Goal: Transaction & Acquisition: Purchase product/service

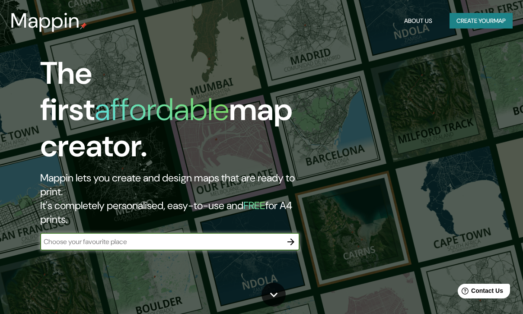
click at [71, 237] on input "text" at bounding box center [161, 242] width 242 height 10
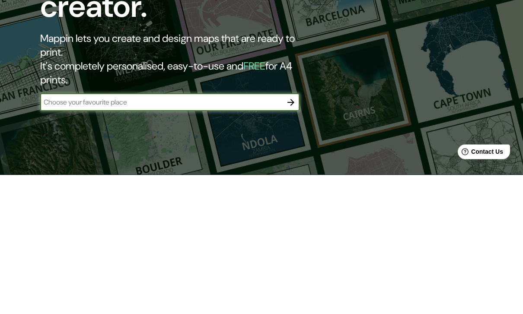
type input "X"
type input "Concepcion"
click at [291, 238] on icon "button" at bounding box center [290, 241] width 7 height 7
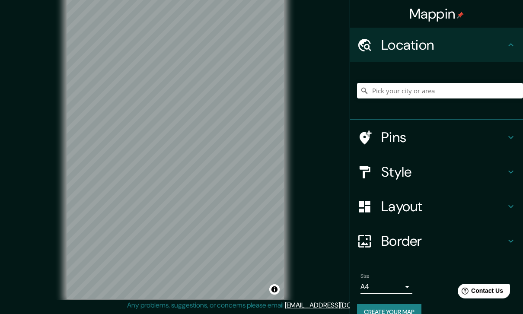
click at [517, 168] on div "Style" at bounding box center [436, 172] width 173 height 35
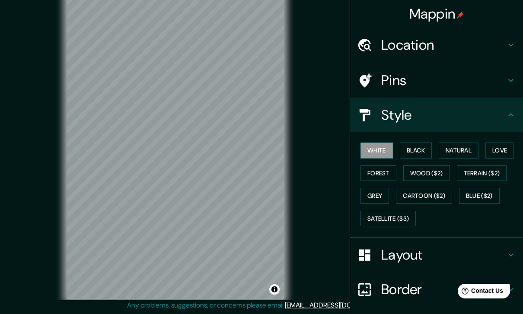
click at [380, 191] on button "Grey" at bounding box center [374, 196] width 29 height 16
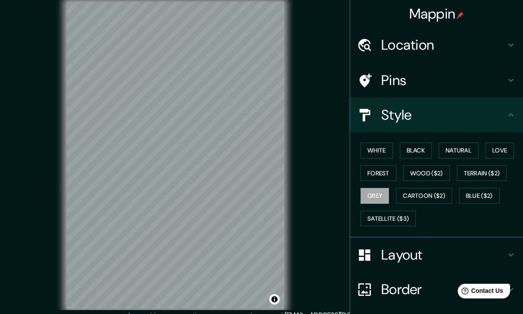
click at [472, 54] on div "Location" at bounding box center [436, 45] width 173 height 35
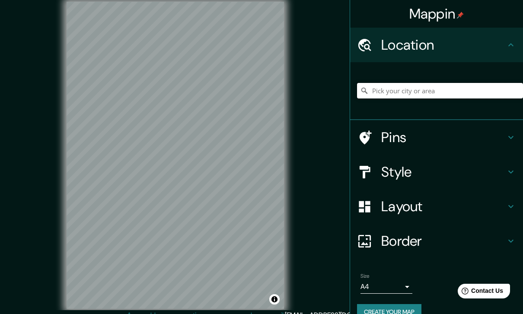
click at [451, 93] on input "Pick your city or area" at bounding box center [440, 91] width 166 height 16
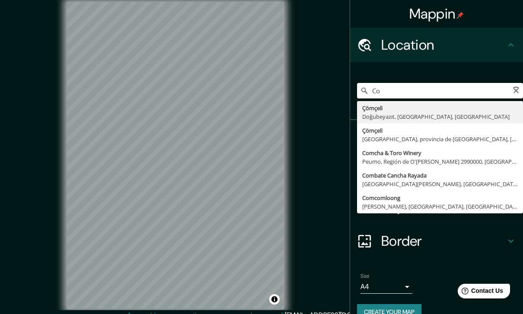
type input "C"
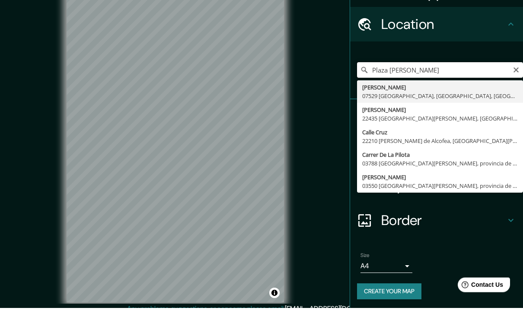
scroll to position [14, 0]
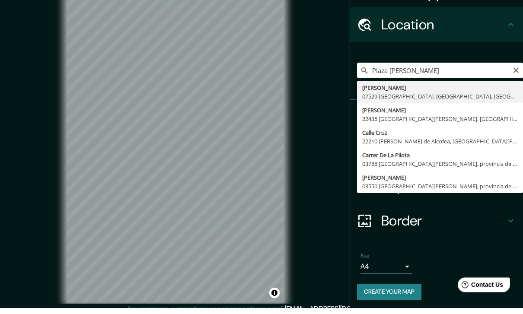
click at [334, 83] on div "Mappin Location [GEOGRAPHIC_DATA][PERSON_NAME] Pz [PERSON_NAME] 07529 [GEOGRAPH…" at bounding box center [261, 162] width 523 height 324
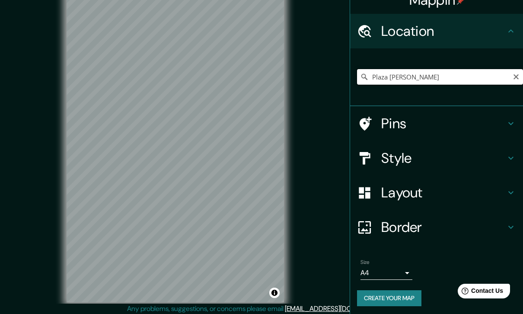
click at [457, 77] on input "Plaza [PERSON_NAME]" at bounding box center [440, 77] width 166 height 16
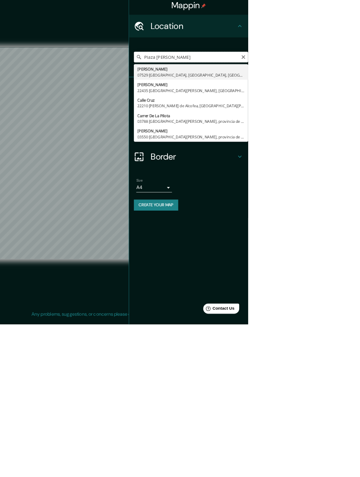
scroll to position [0, 0]
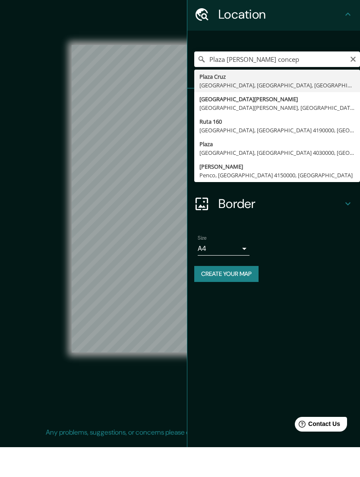
type input "[GEOGRAPHIC_DATA][PERSON_NAME][GEOGRAPHIC_DATA], [GEOGRAPHIC_DATA], [GEOGRAPHIC…"
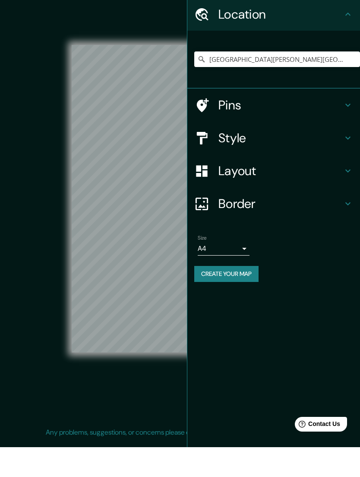
click at [349, 39] on icon at bounding box center [348, 44] width 10 height 10
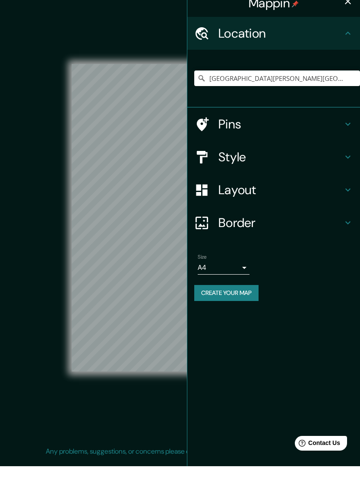
click at [347, 9] on button "button" at bounding box center [348, 11] width 17 height 17
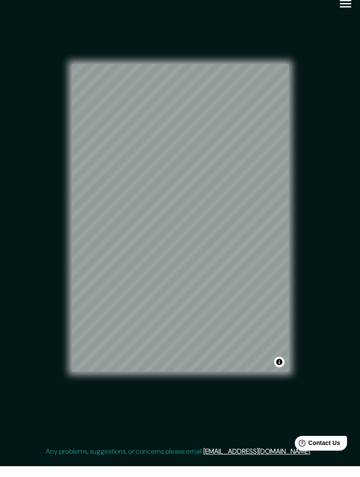
click at [318, 282] on div "© Mapbox © OpenStreetMap Improve this map" at bounding box center [180, 228] width 324 height 429
click at [342, 241] on div "© Mapbox © OpenStreetMap Improve this map" at bounding box center [180, 228] width 324 height 429
click at [31, 251] on div "© Mapbox © OpenStreetMap Improve this map" at bounding box center [180, 228] width 324 height 429
click at [330, 314] on div "© Mapbox © OpenStreetMap Improve this map" at bounding box center [180, 228] width 324 height 429
click at [318, 182] on div "© Mapbox © OpenStreetMap Improve this map" at bounding box center [180, 228] width 324 height 429
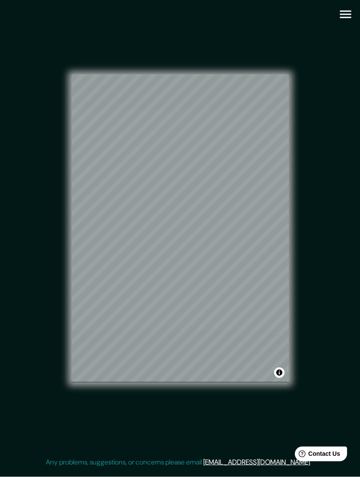
scroll to position [0, 0]
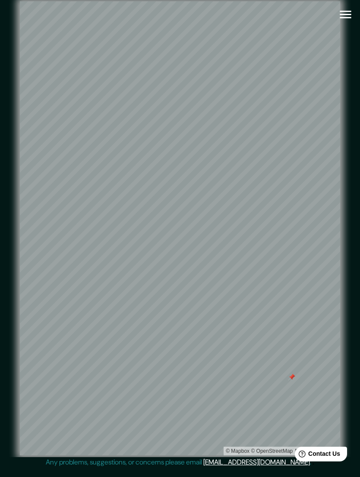
click at [346, 16] on icon "button" at bounding box center [345, 14] width 15 height 15
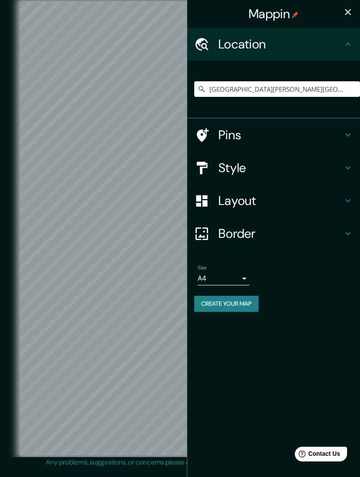
click at [315, 164] on h4 "Style" at bounding box center [281, 168] width 124 height 16
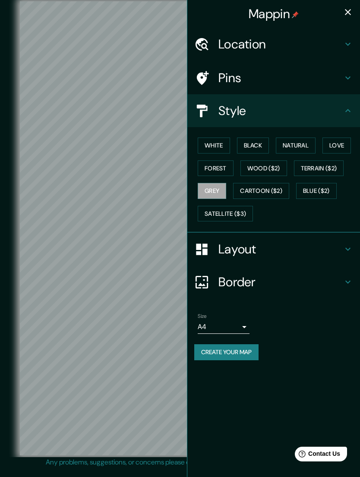
click at [222, 140] on button "White" at bounding box center [214, 145] width 32 height 16
click at [311, 279] on h4 "Border" at bounding box center [281, 282] width 124 height 16
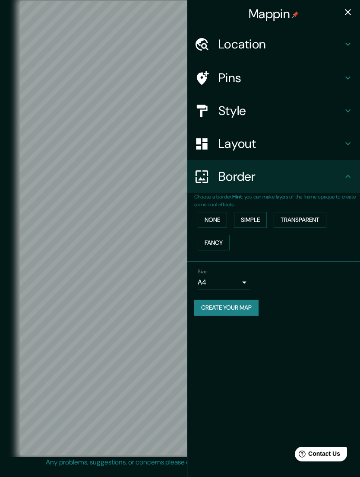
click at [245, 279] on body "Mappin Location [GEOGRAPHIC_DATA][PERSON_NAME][GEOGRAPHIC_DATA], [GEOGRAPHIC_DA…" at bounding box center [180, 238] width 360 height 477
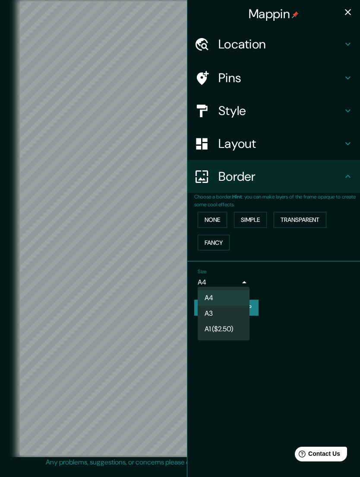
click at [233, 311] on li "A3" at bounding box center [224, 313] width 52 height 16
type input "a4"
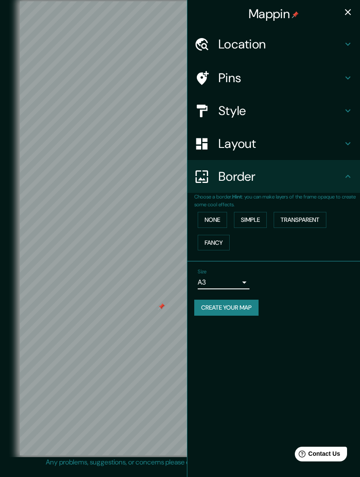
click at [318, 112] on h4 "Style" at bounding box center [281, 111] width 124 height 16
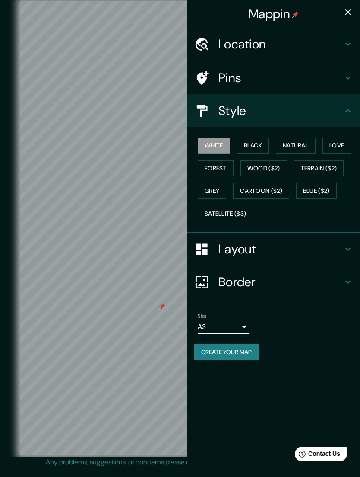
click at [284, 243] on h4 "Layout" at bounding box center [281, 249] width 124 height 16
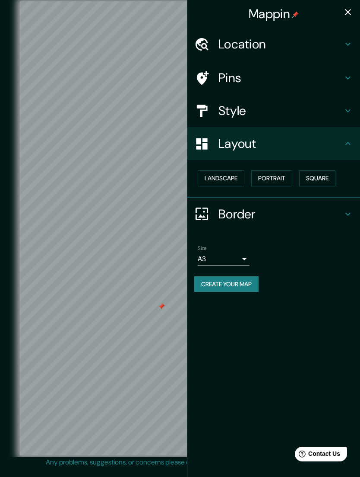
click at [219, 183] on button "Landscape" at bounding box center [221, 178] width 47 height 16
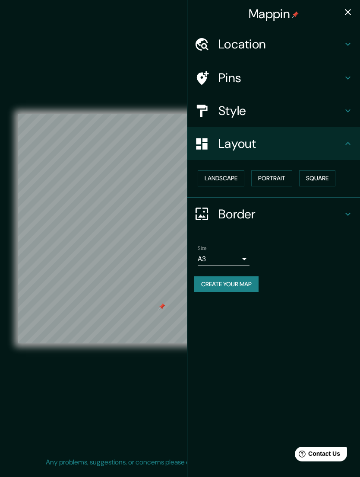
click at [234, 176] on button "Landscape" at bounding box center [221, 178] width 47 height 16
click at [311, 220] on div "Border" at bounding box center [273, 213] width 173 height 33
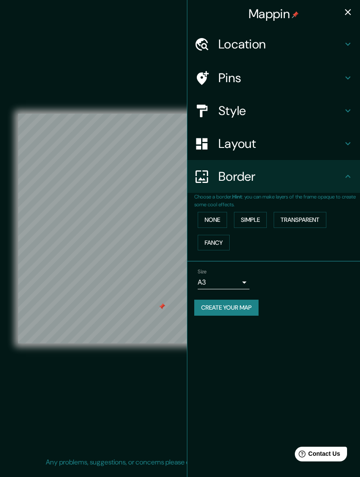
click at [307, 219] on button "Transparent" at bounding box center [300, 220] width 53 height 16
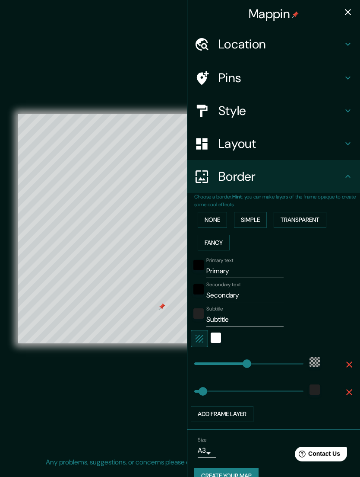
click at [308, 213] on button "Transparent" at bounding box center [300, 220] width 53 height 16
click at [216, 214] on button "None" at bounding box center [212, 220] width 29 height 16
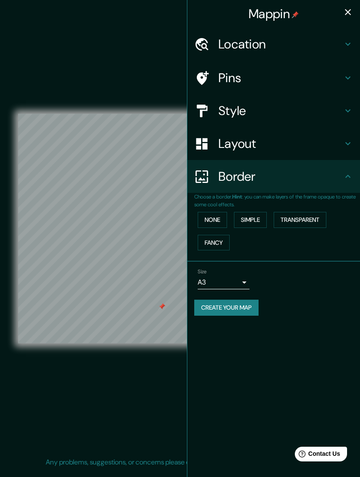
click at [288, 78] on h4 "Pins" at bounding box center [281, 78] width 124 height 16
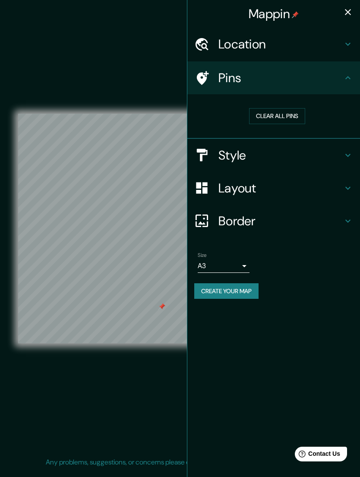
click at [330, 154] on h4 "Style" at bounding box center [281, 155] width 124 height 16
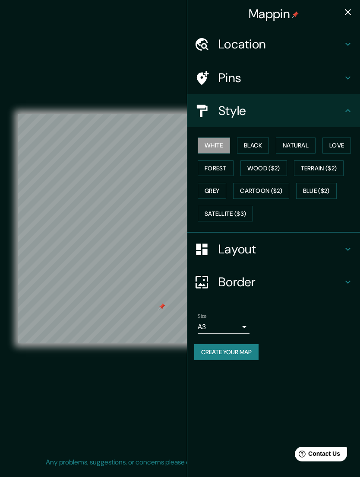
click at [259, 146] on button "Black" at bounding box center [253, 145] width 32 height 16
click at [305, 149] on button "Natural" at bounding box center [296, 145] width 40 height 16
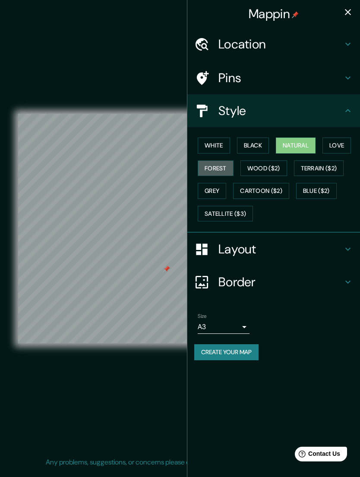
click at [226, 162] on button "Forest" at bounding box center [216, 168] width 36 height 16
click at [275, 168] on button "Wood ($2)" at bounding box center [264, 168] width 47 height 16
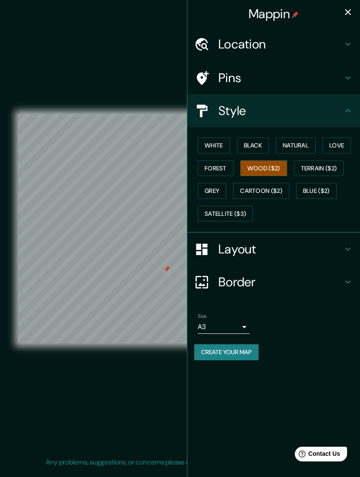
click at [220, 185] on button "Grey" at bounding box center [212, 191] width 29 height 16
click at [282, 187] on button "Cartoon ($2)" at bounding box center [261, 191] width 56 height 16
click at [322, 188] on button "Blue ($2)" at bounding box center [316, 191] width 41 height 16
click at [243, 213] on button "Satellite ($3)" at bounding box center [225, 214] width 55 height 16
click at [334, 148] on button "Love" at bounding box center [337, 145] width 29 height 16
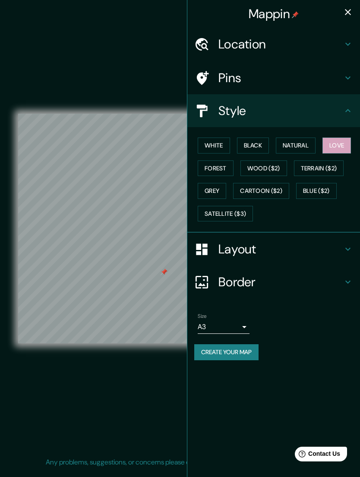
click at [311, 137] on button "Natural" at bounding box center [296, 145] width 40 height 16
click at [344, 16] on icon "button" at bounding box center [348, 12] width 10 height 10
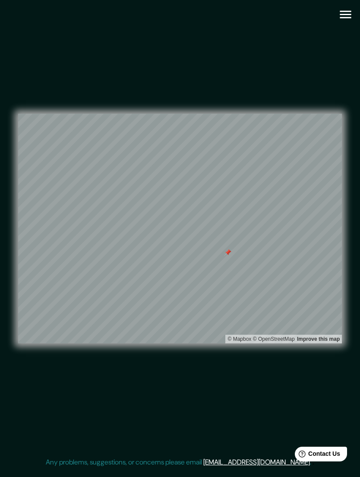
click at [346, 21] on icon "button" at bounding box center [345, 14] width 15 height 15
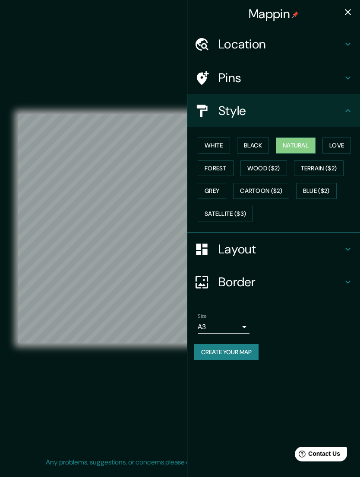
click at [246, 314] on button "Create your map" at bounding box center [226, 352] width 64 height 16
click at [327, 83] on h4 "Pins" at bounding box center [281, 78] width 124 height 16
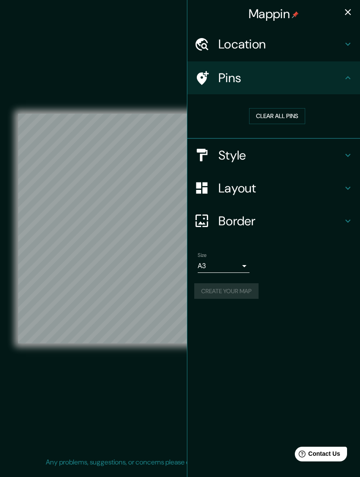
click at [290, 115] on button "Clear all pins" at bounding box center [277, 116] width 56 height 16
click at [343, 16] on button "button" at bounding box center [348, 11] width 17 height 17
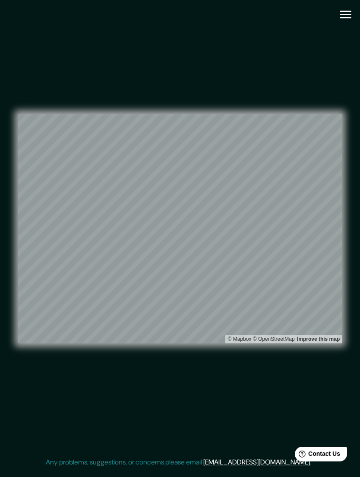
click at [341, 10] on icon "button" at bounding box center [345, 14] width 15 height 15
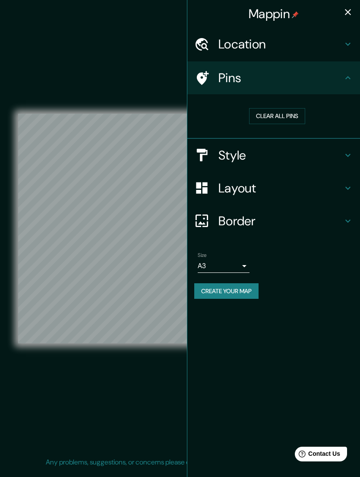
click at [250, 292] on button "Create your map" at bounding box center [226, 291] width 64 height 16
click at [292, 215] on h4 "Border" at bounding box center [281, 221] width 124 height 16
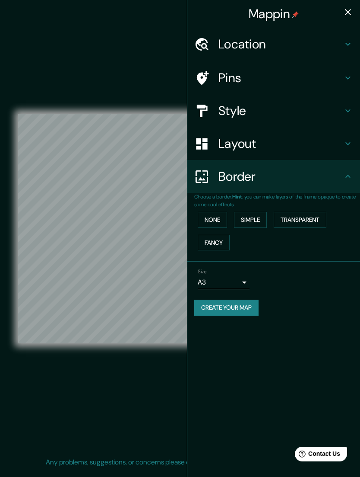
click at [293, 219] on button "Transparent" at bounding box center [300, 220] width 53 height 16
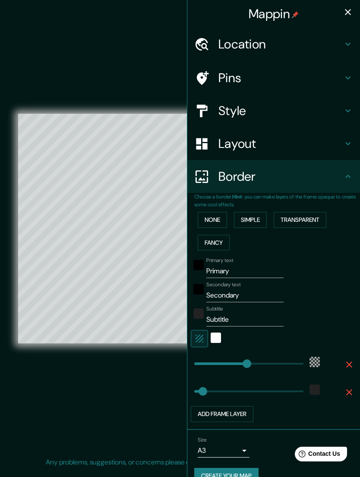
click at [294, 219] on button "Transparent" at bounding box center [300, 220] width 53 height 16
click at [292, 224] on button "Transparent" at bounding box center [300, 220] width 53 height 16
click at [254, 215] on button "Simple" at bounding box center [250, 220] width 33 height 16
click at [214, 214] on button "None" at bounding box center [212, 220] width 29 height 16
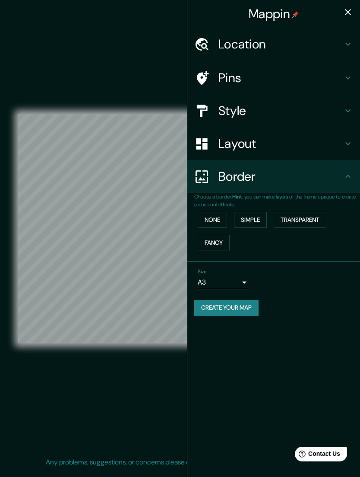
click at [216, 238] on button "Fancy" at bounding box center [214, 243] width 32 height 16
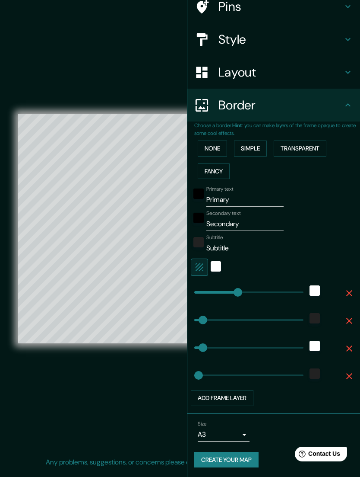
scroll to position [71, 0]
click at [254, 314] on button "Add frame layer" at bounding box center [222, 398] width 63 height 16
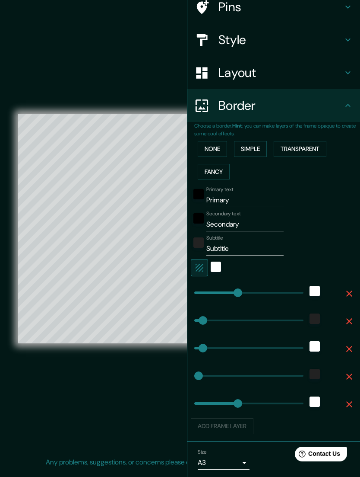
click at [224, 142] on button "None" at bounding box center [212, 149] width 29 height 16
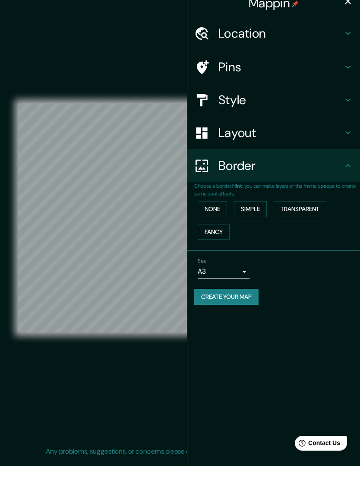
scroll to position [0, 0]
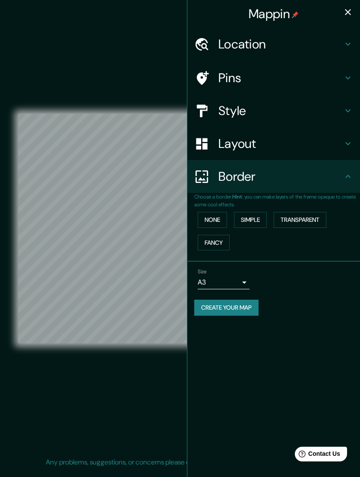
click at [344, 10] on icon "button" at bounding box center [348, 12] width 10 height 10
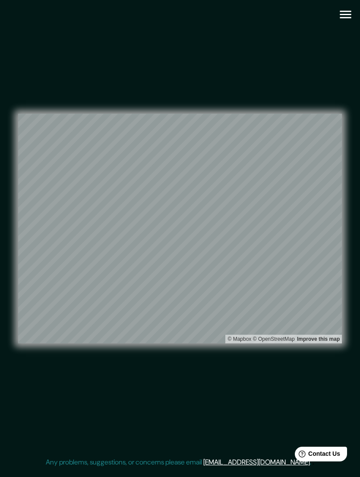
click at [312, 79] on div "© Mapbox © OpenStreetMap Improve this map" at bounding box center [180, 228] width 324 height 429
click at [312, 84] on div "© Mapbox © OpenStreetMap Improve this map" at bounding box center [180, 228] width 324 height 429
click at [342, 10] on icon "button" at bounding box center [345, 14] width 15 height 15
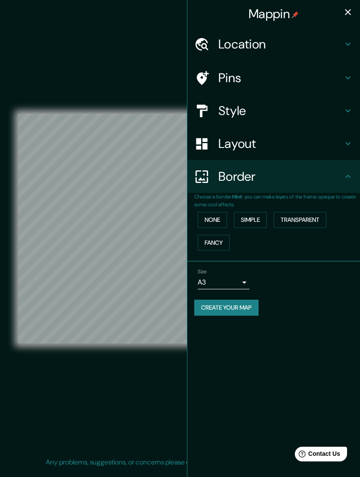
click at [241, 278] on body "Mappin Location [GEOGRAPHIC_DATA][PERSON_NAME][GEOGRAPHIC_DATA], [GEOGRAPHIC_DA…" at bounding box center [180, 238] width 360 height 477
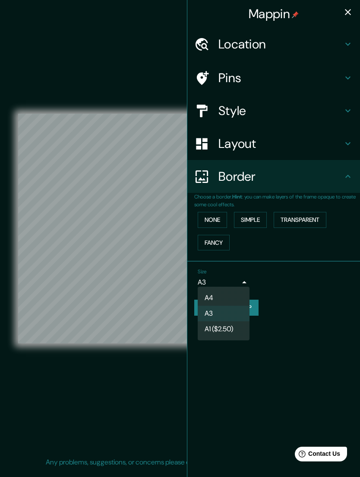
click at [245, 279] on div at bounding box center [180, 238] width 360 height 477
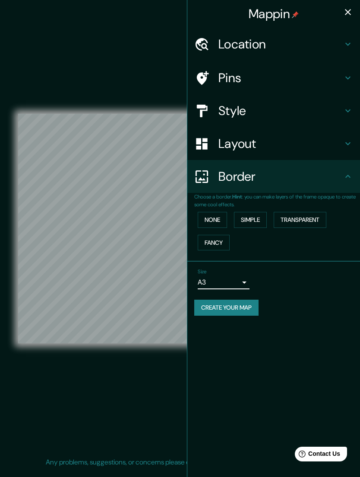
click at [249, 309] on button "Create your map" at bounding box center [226, 307] width 64 height 16
click at [286, 13] on h4 "Mappin" at bounding box center [274, 14] width 50 height 16
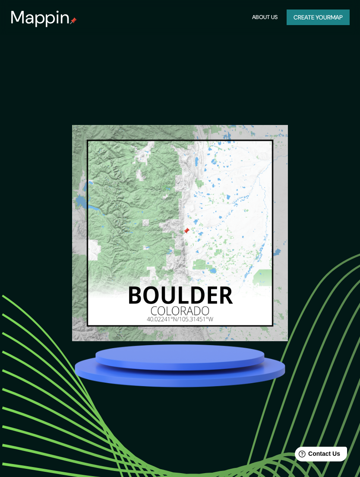
scroll to position [1316, 0]
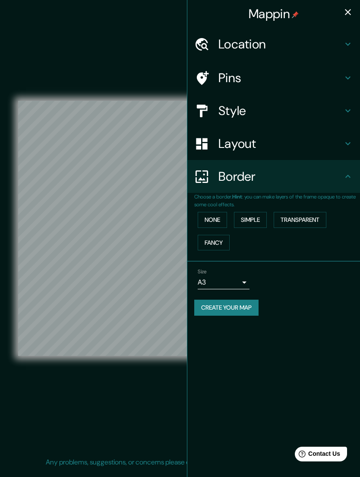
click at [334, 35] on div "Location" at bounding box center [273, 44] width 173 height 33
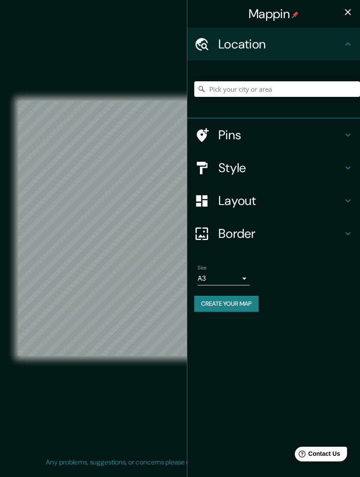
click at [294, 91] on input "Pick your city or area" at bounding box center [277, 89] width 166 height 16
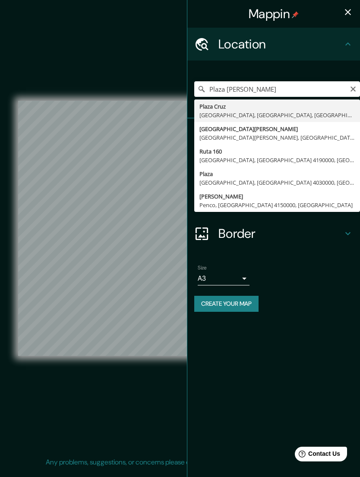
type input "[GEOGRAPHIC_DATA][PERSON_NAME][GEOGRAPHIC_DATA], [GEOGRAPHIC_DATA], [GEOGRAPHIC…"
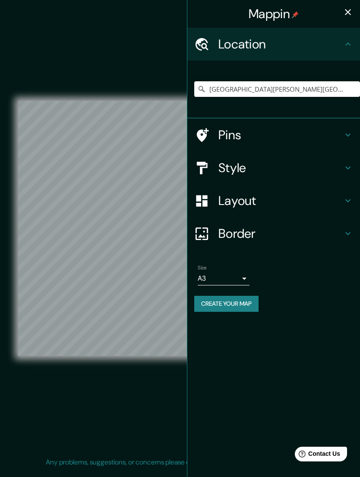
click at [345, 130] on icon at bounding box center [348, 135] width 10 height 10
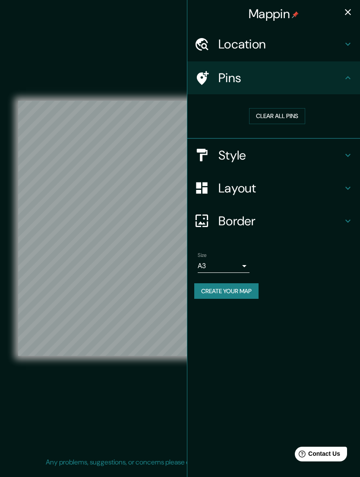
click at [346, 13] on icon "button" at bounding box center [348, 12] width 10 height 10
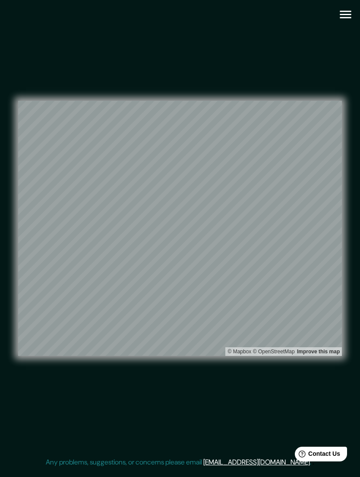
click at [326, 314] on link "Improve this map" at bounding box center [318, 351] width 43 height 6
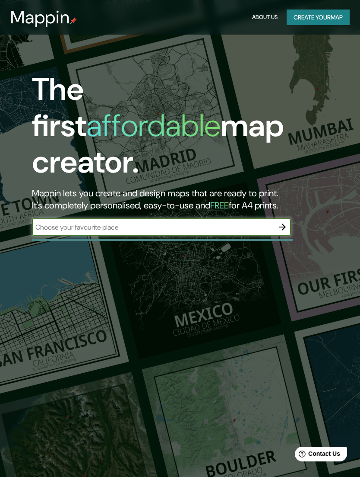
scroll to position [315, 0]
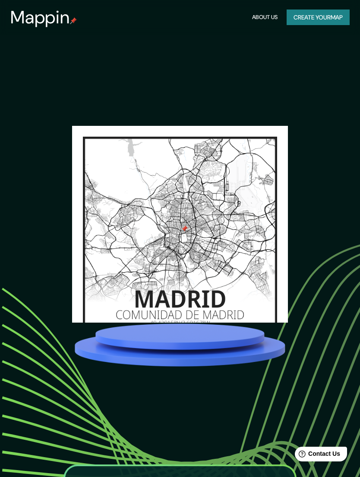
click at [337, 159] on div "Your map, your style. With over 12 styles to choose from, 3 layouts and complet…" at bounding box center [180, 389] width 324 height 717
click at [335, 159] on div "Your map, your style. With over 12 styles to choose from, 3 layouts and complet…" at bounding box center [180, 389] width 324 height 717
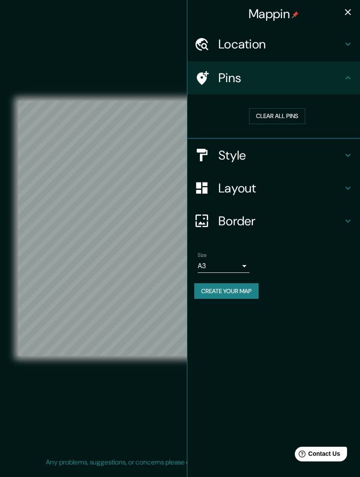
click at [279, 44] on h4 "Location" at bounding box center [281, 44] width 124 height 16
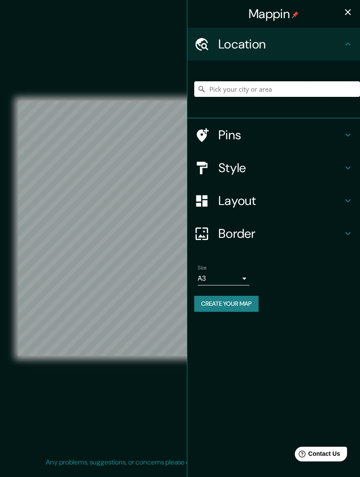
click at [292, 83] on input "Pick your city or area" at bounding box center [277, 89] width 166 height 16
type input "B"
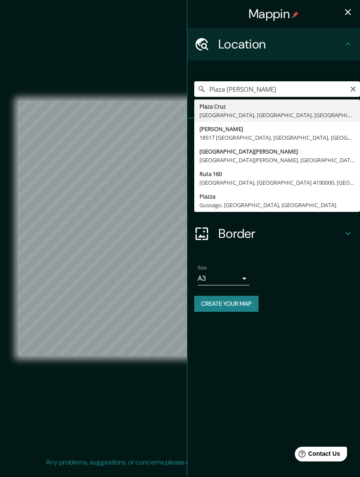
type input "[GEOGRAPHIC_DATA][PERSON_NAME][GEOGRAPHIC_DATA], [GEOGRAPHIC_DATA], [GEOGRAPHIC…"
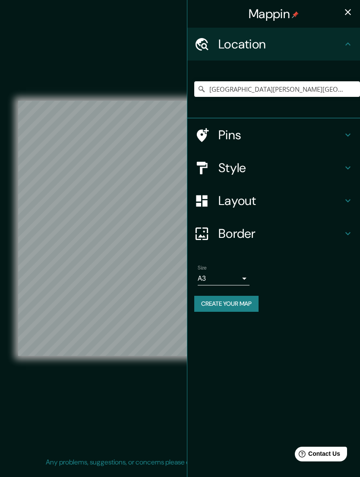
click at [346, 13] on icon "button" at bounding box center [348, 12] width 10 height 10
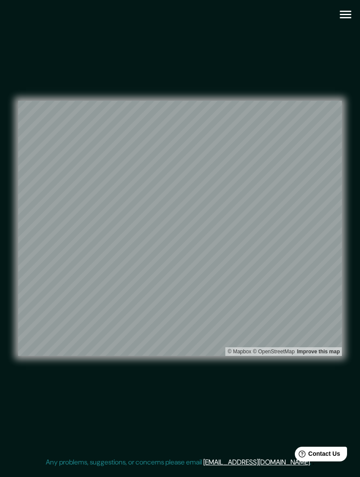
click at [348, 13] on icon "button" at bounding box center [345, 14] width 15 height 15
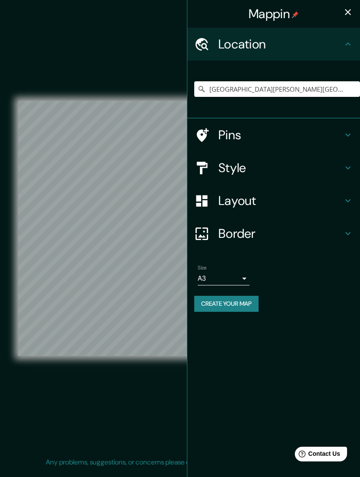
click at [318, 130] on h4 "Pins" at bounding box center [281, 135] width 124 height 16
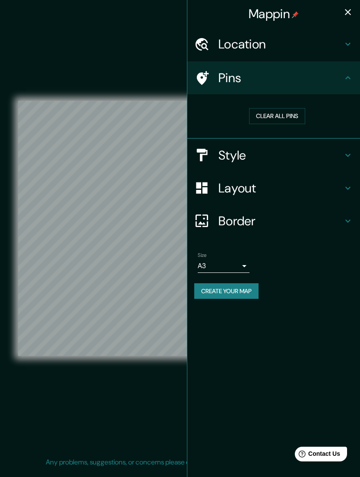
click at [292, 108] on button "Clear all pins" at bounding box center [277, 116] width 56 height 16
click at [348, 13] on icon "button" at bounding box center [348, 12] width 6 height 6
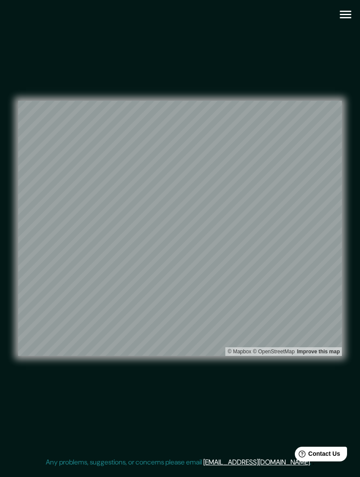
click at [353, 11] on button "button" at bounding box center [346, 14] width 22 height 22
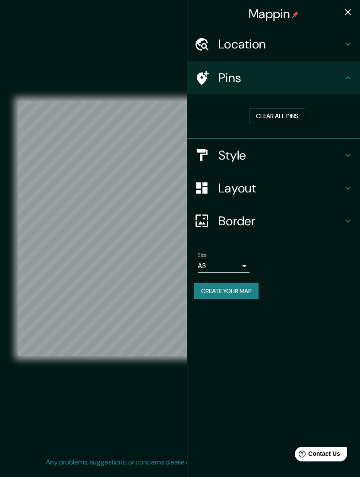
click at [333, 154] on h4 "Style" at bounding box center [281, 155] width 124 height 16
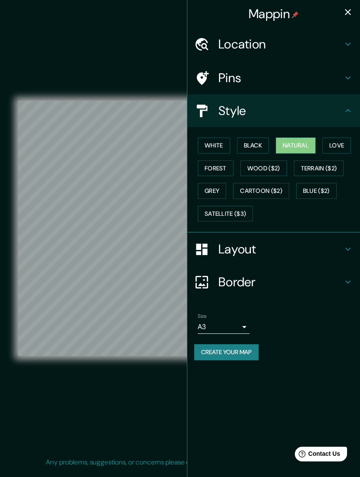
click at [262, 139] on button "Black" at bounding box center [253, 145] width 32 height 16
click at [230, 134] on div "White Black Natural Love Forest Wood ($2) Terrain ($2) Grey Cartoon ($2) Blue (…" at bounding box center [277, 179] width 166 height 91
click at [230, 132] on div "White Black Natural Love Forest Wood ($2) Terrain ($2) Grey Cartoon ($2) Blue (…" at bounding box center [273, 179] width 173 height 105
click at [215, 145] on button "White" at bounding box center [214, 145] width 32 height 16
click at [299, 141] on button "Natural" at bounding box center [296, 145] width 40 height 16
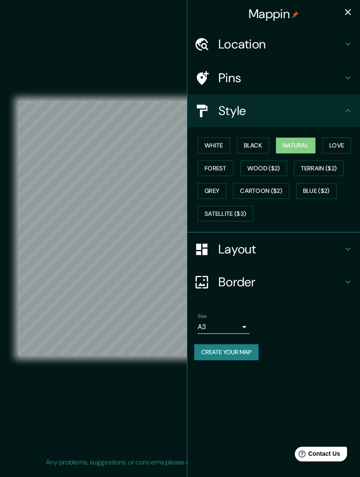
click at [345, 140] on button "Love" at bounding box center [337, 145] width 29 height 16
click at [226, 160] on button "Forest" at bounding box center [216, 168] width 36 height 16
click at [272, 166] on button "Wood ($2)" at bounding box center [264, 168] width 47 height 16
click at [328, 168] on button "Terrain ($2)" at bounding box center [319, 168] width 50 height 16
click at [211, 185] on button "Grey" at bounding box center [212, 191] width 29 height 16
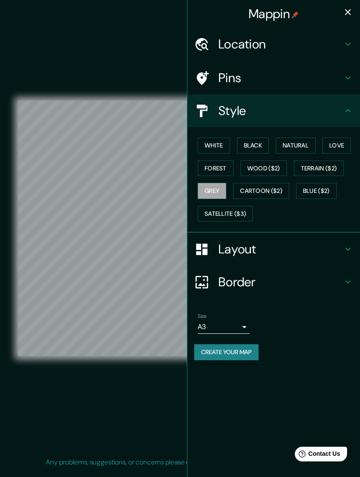
click at [276, 188] on button "Cartoon ($2)" at bounding box center [261, 191] width 56 height 16
click at [323, 189] on button "Blue ($2)" at bounding box center [316, 191] width 41 height 16
click at [238, 214] on button "Satellite ($3)" at bounding box center [225, 214] width 55 height 16
click at [222, 143] on button "White" at bounding box center [214, 145] width 32 height 16
